Goal: Information Seeking & Learning: Learn about a topic

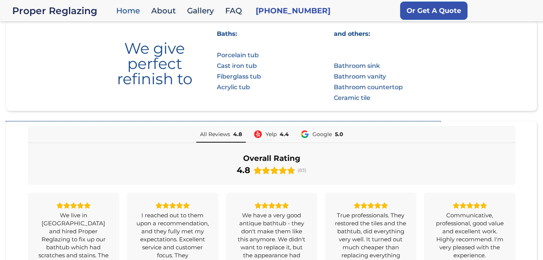
scroll to position [464, 0]
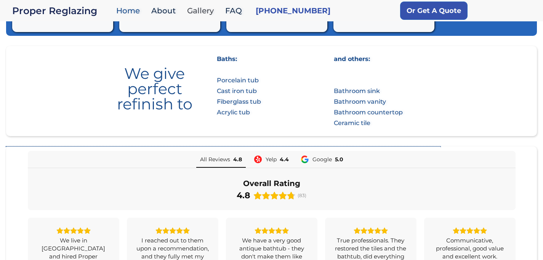
click at [203, 11] on link "Gallery" at bounding box center [202, 11] width 38 height 16
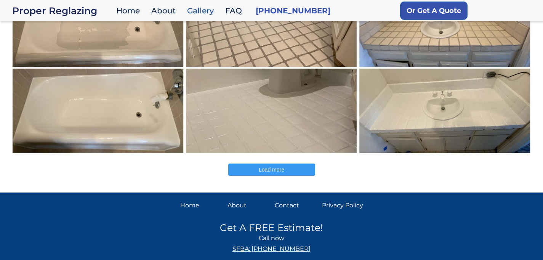
scroll to position [249, 0]
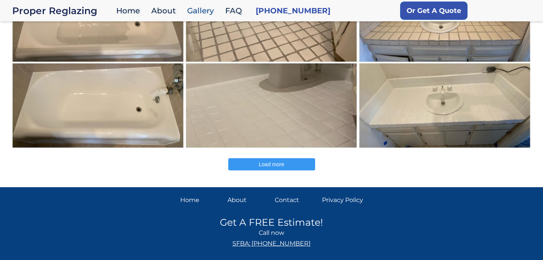
click at [267, 166] on span "Load more" at bounding box center [272, 164] width 26 height 6
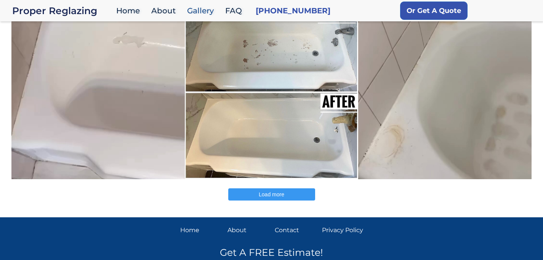
scroll to position [571, 0]
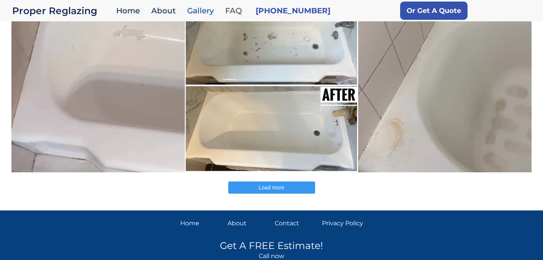
click at [235, 11] on link "FAQ" at bounding box center [235, 11] width 28 height 16
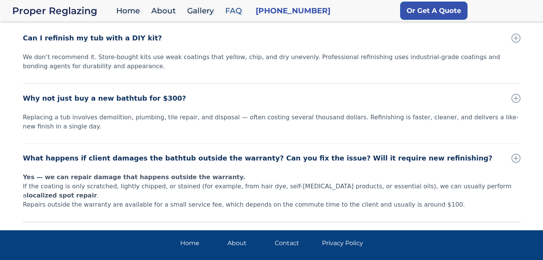
scroll to position [718, 0]
